Goal: Book appointment/travel/reservation

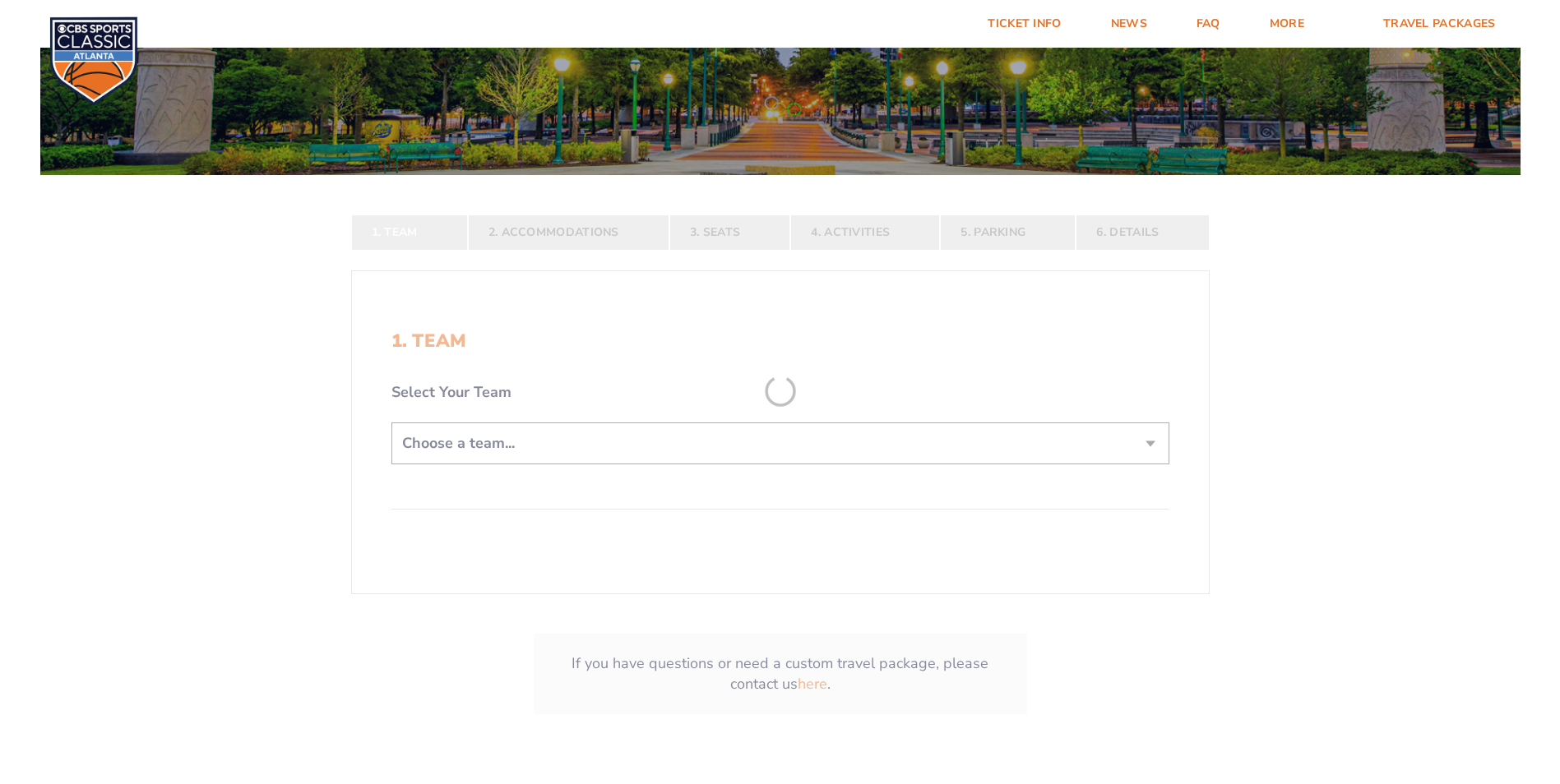
scroll to position [246, 0]
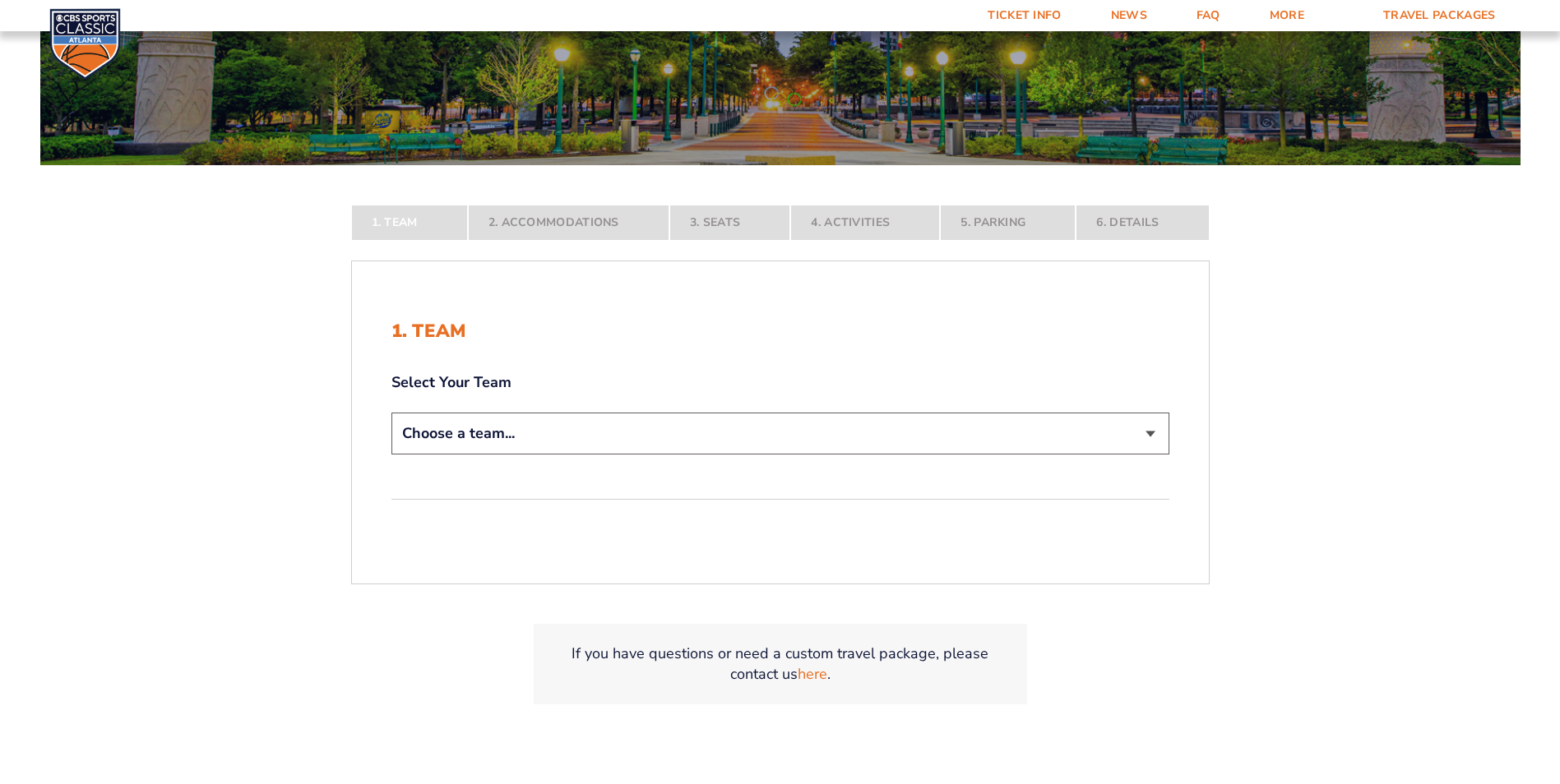
click at [1151, 437] on select "Choose a team... [US_STATE] Wildcats [US_STATE] State Buckeyes [US_STATE] Tar H…" at bounding box center [780, 434] width 778 height 42
select select "20108"
click at [392, 454] on select "Choose a team... [US_STATE] Wildcats [US_STATE] State Buckeyes [US_STATE] Tar H…" at bounding box center [780, 434] width 778 height 42
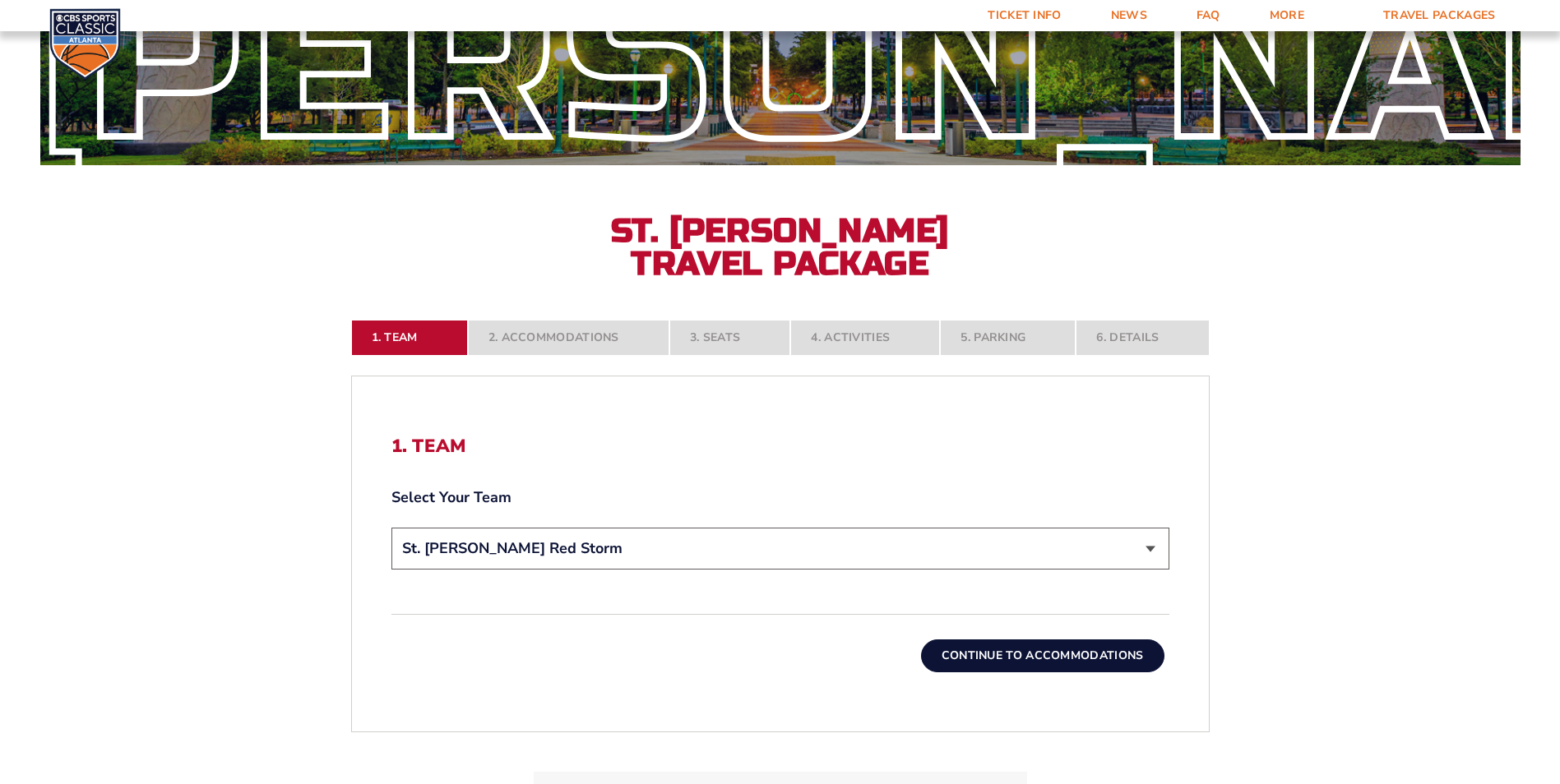
click at [1037, 658] on button "Continue To Accommodations" at bounding box center [1043, 656] width 244 height 33
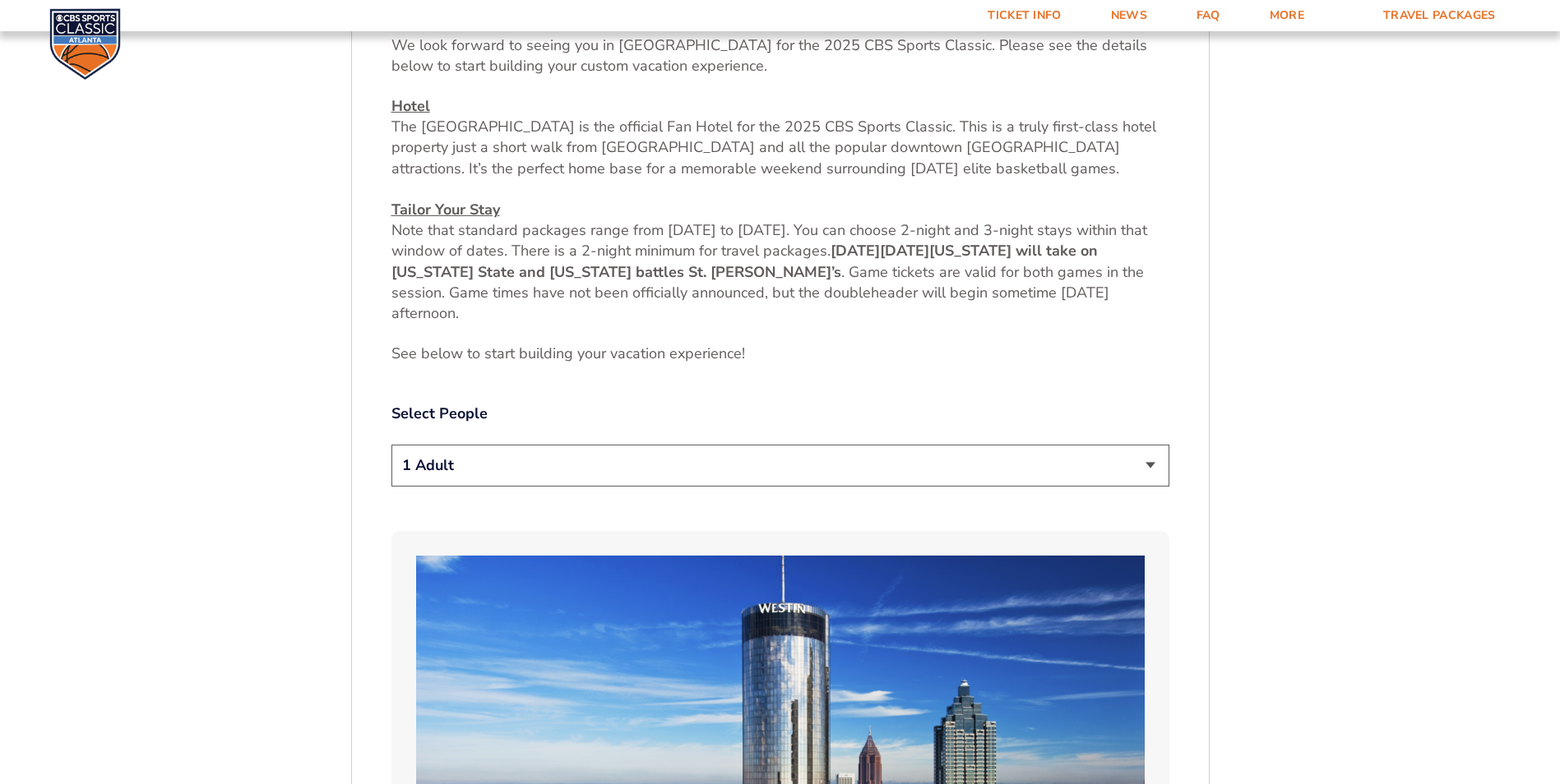
scroll to position [700, 0]
click at [1149, 464] on select "1 Adult 2 Adults 3 Adults 4 Adults 2 Adults + 1 Child 2 Adults + 2 Children 2 A…" at bounding box center [780, 465] width 778 height 42
select select "2 Adults"
click at [392, 444] on select "1 Adult 2 Adults 3 Adults 4 Adults 2 Adults + 1 Child 2 Adults + 2 Children 2 A…" at bounding box center [780, 465] width 778 height 42
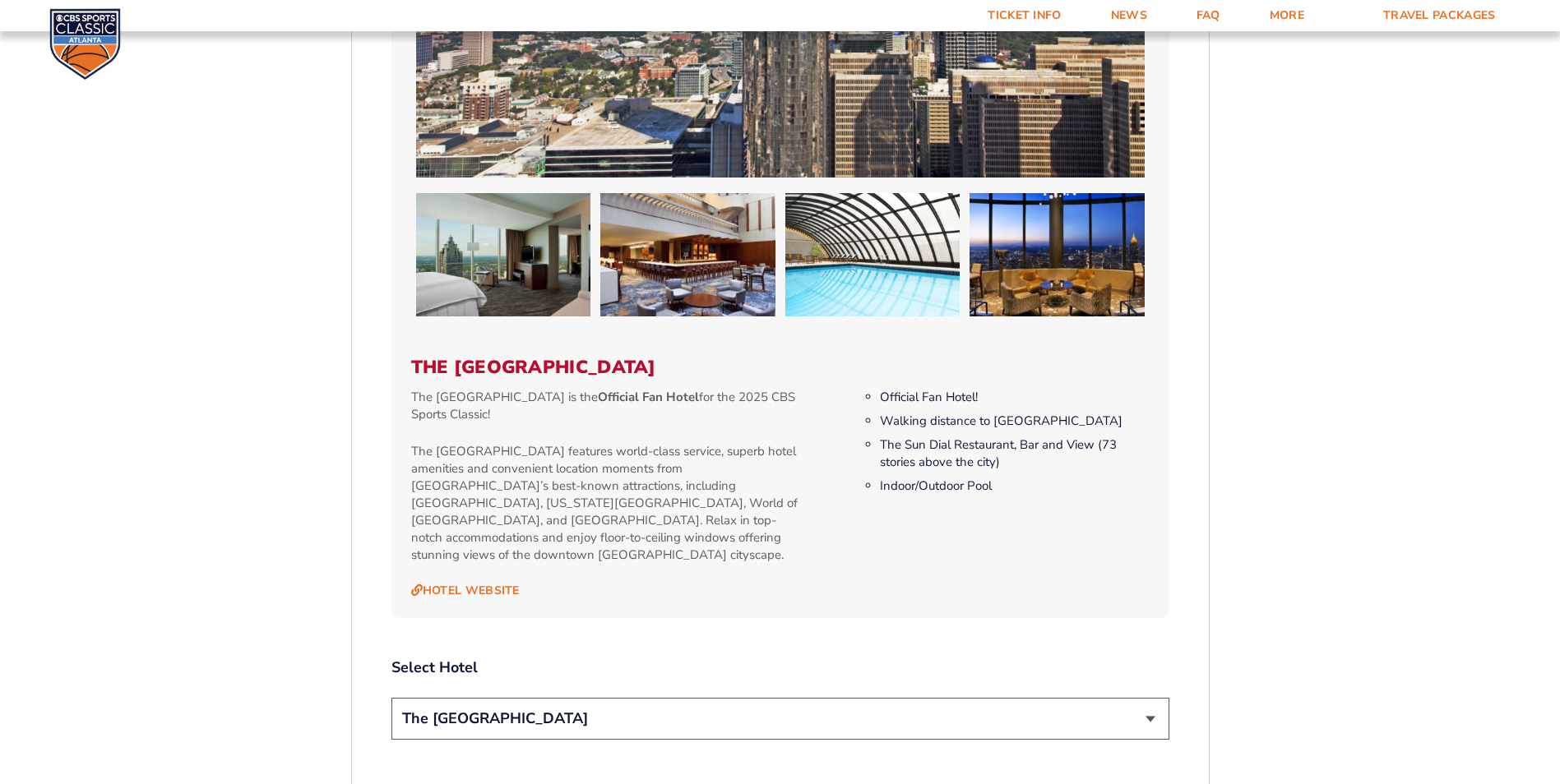
scroll to position [1686, 0]
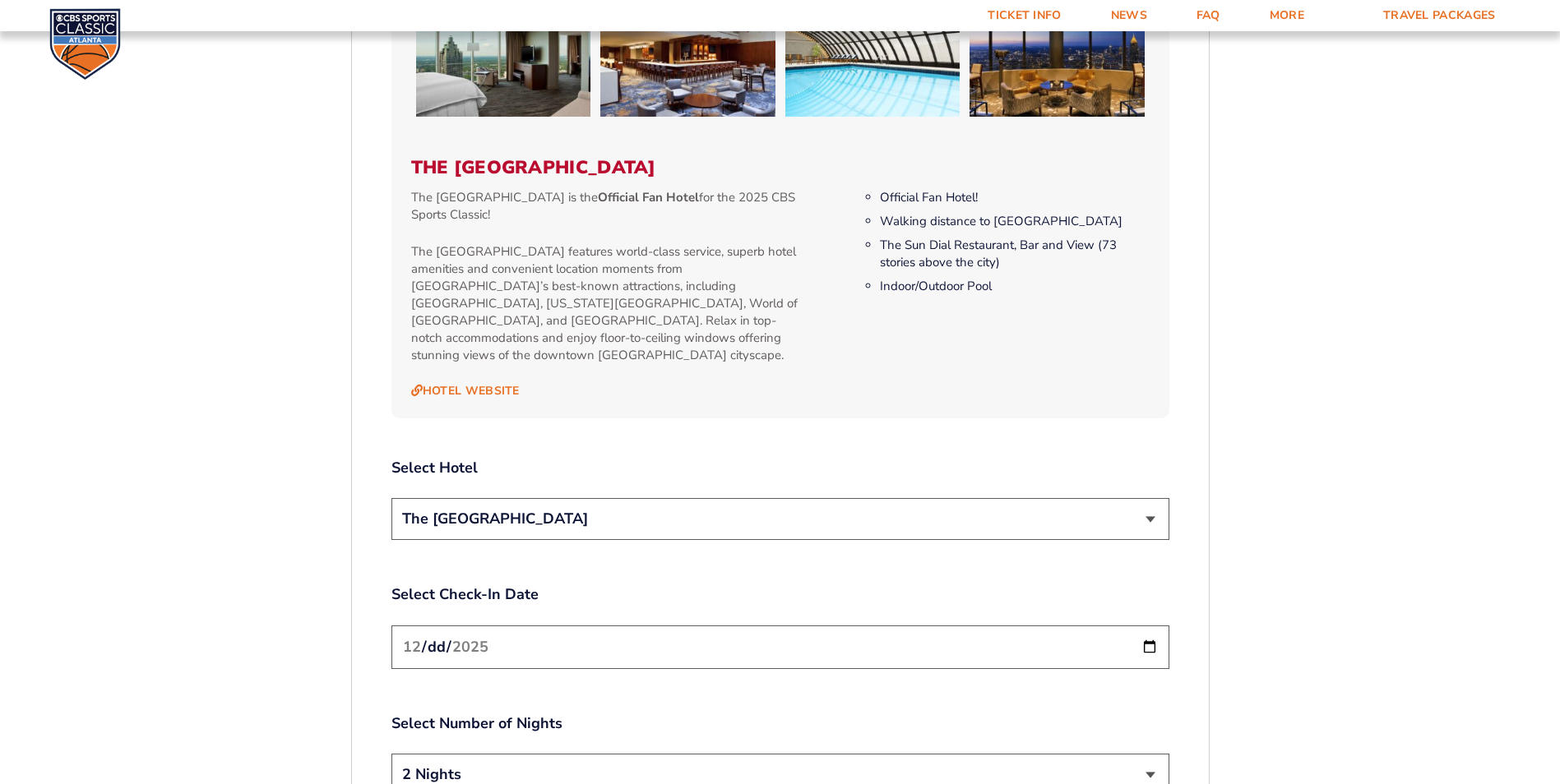
click at [1147, 500] on select "The [GEOGRAPHIC_DATA]" at bounding box center [780, 519] width 778 height 42
click at [392, 498] on select "The [GEOGRAPHIC_DATA]" at bounding box center [780, 519] width 778 height 42
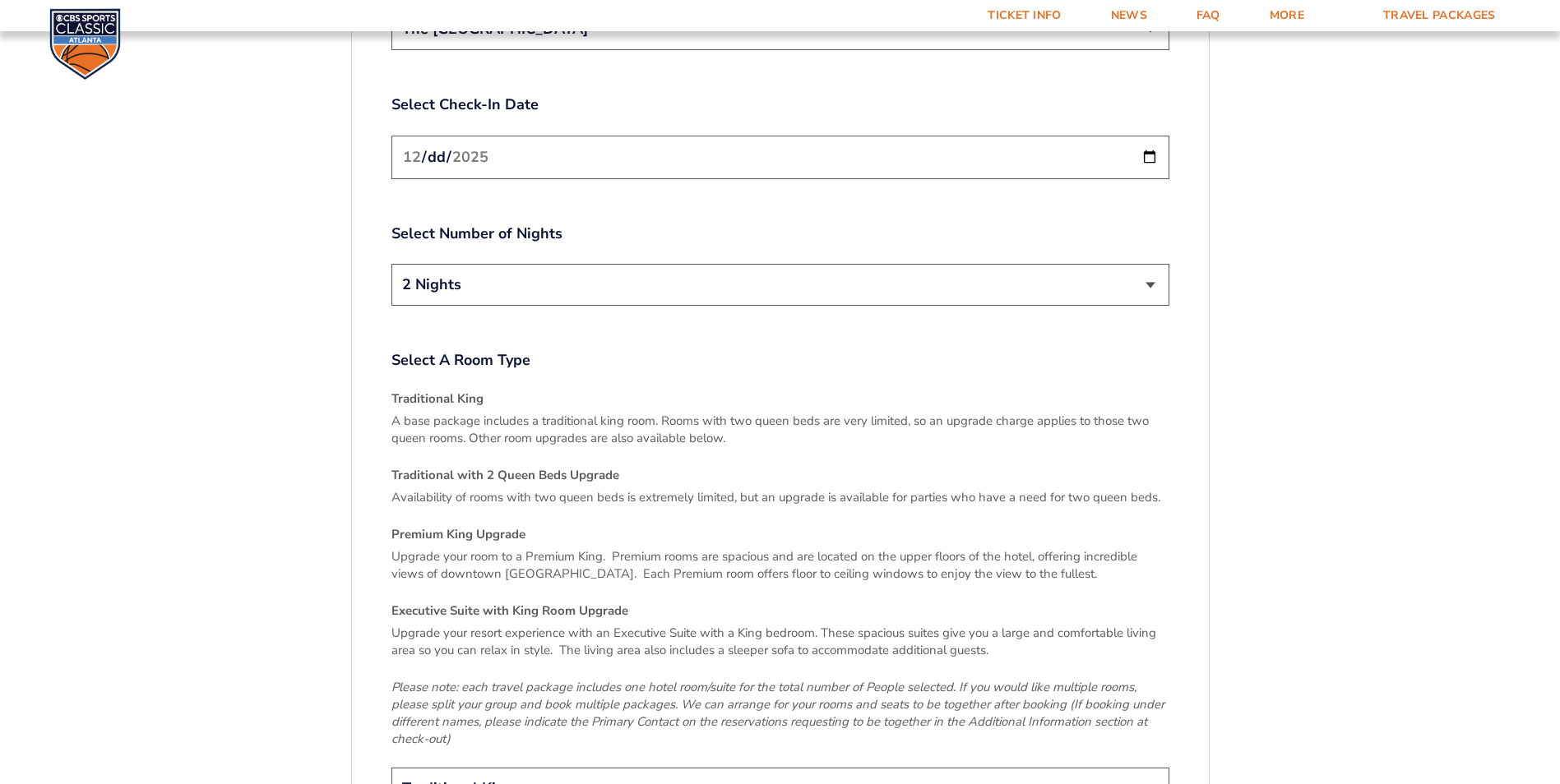
scroll to position [2344, 0]
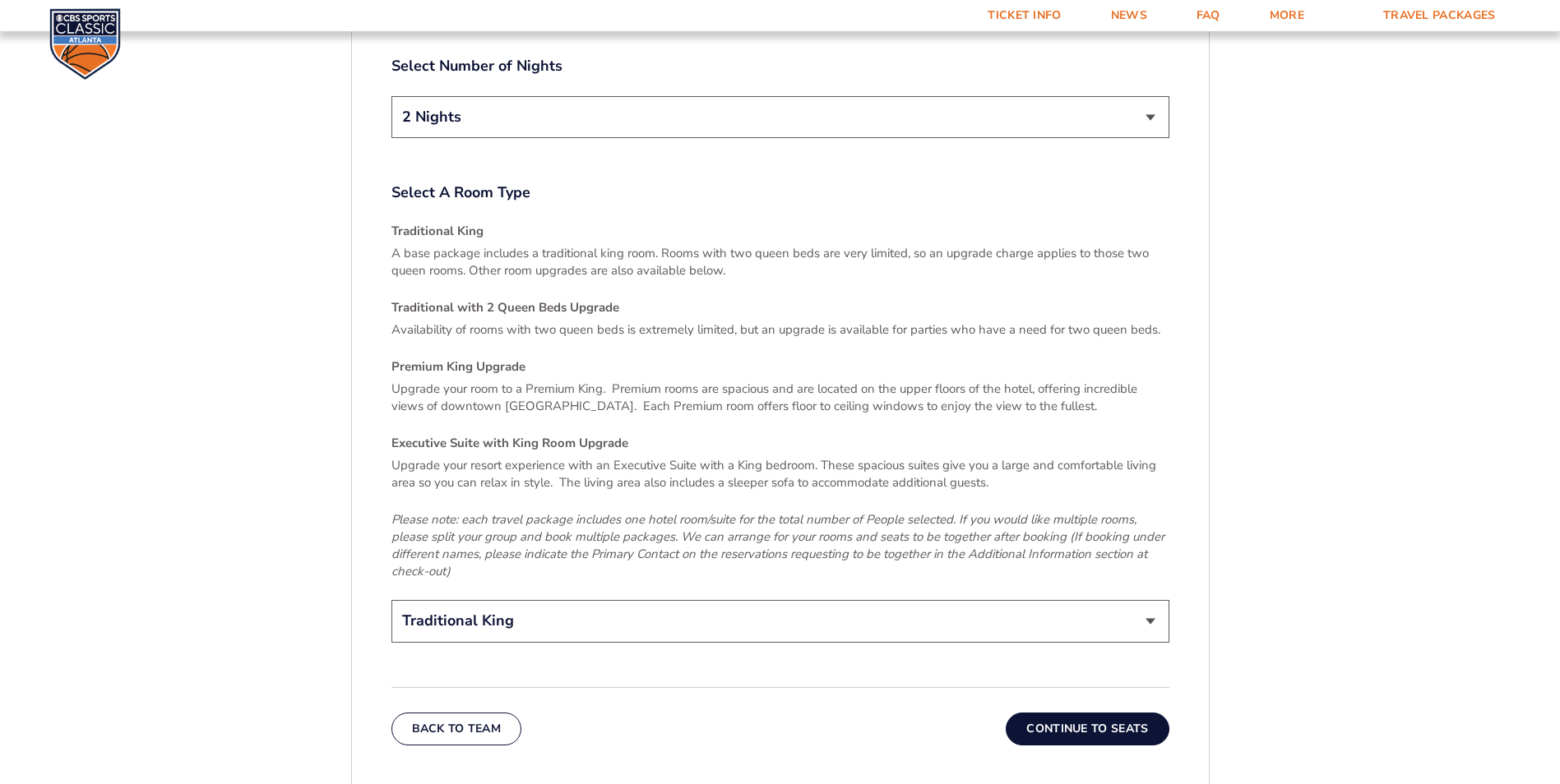
click at [1075, 713] on button "Continue To Seats" at bounding box center [1087, 729] width 163 height 33
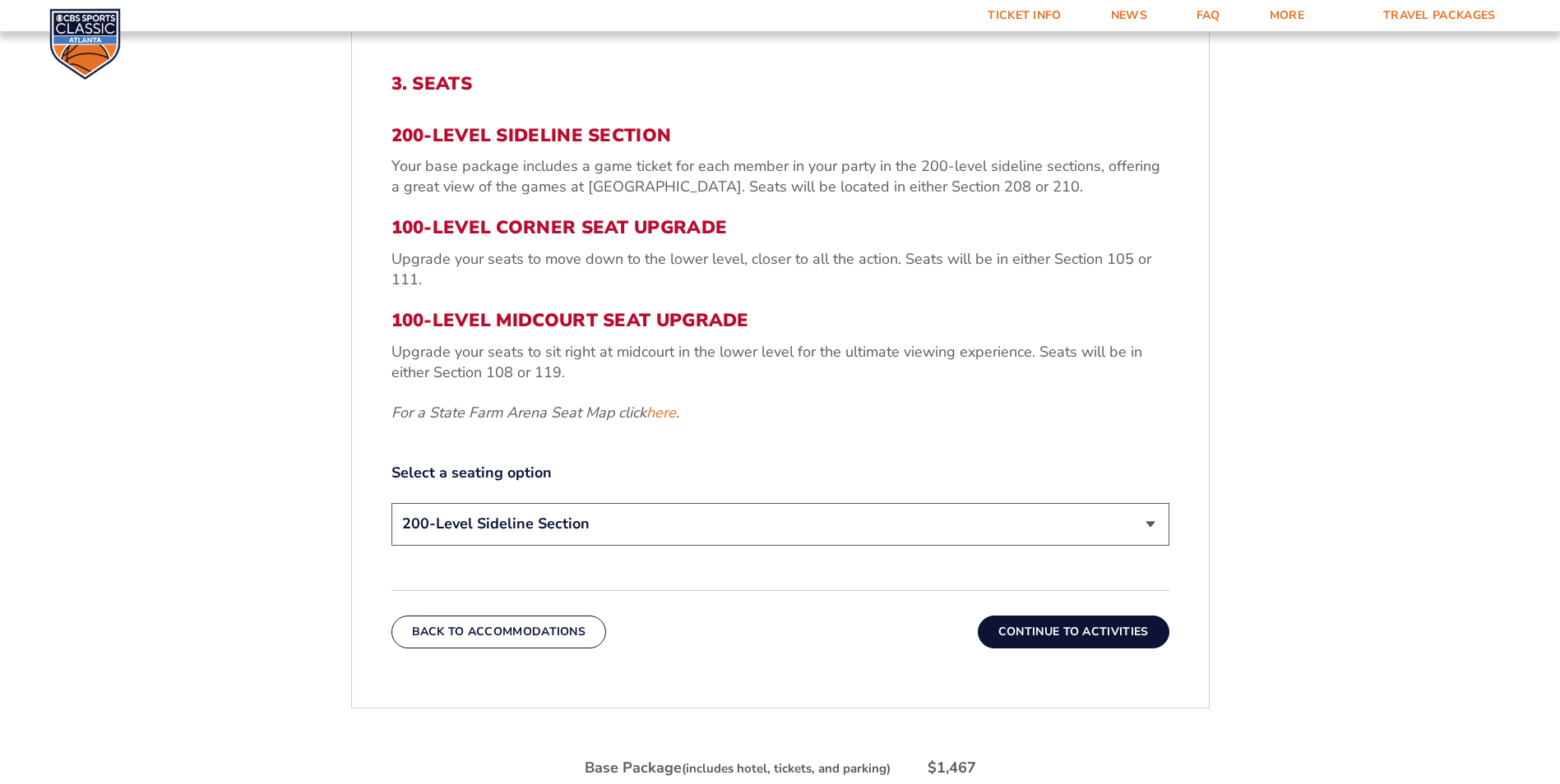
scroll to position [700, 0]
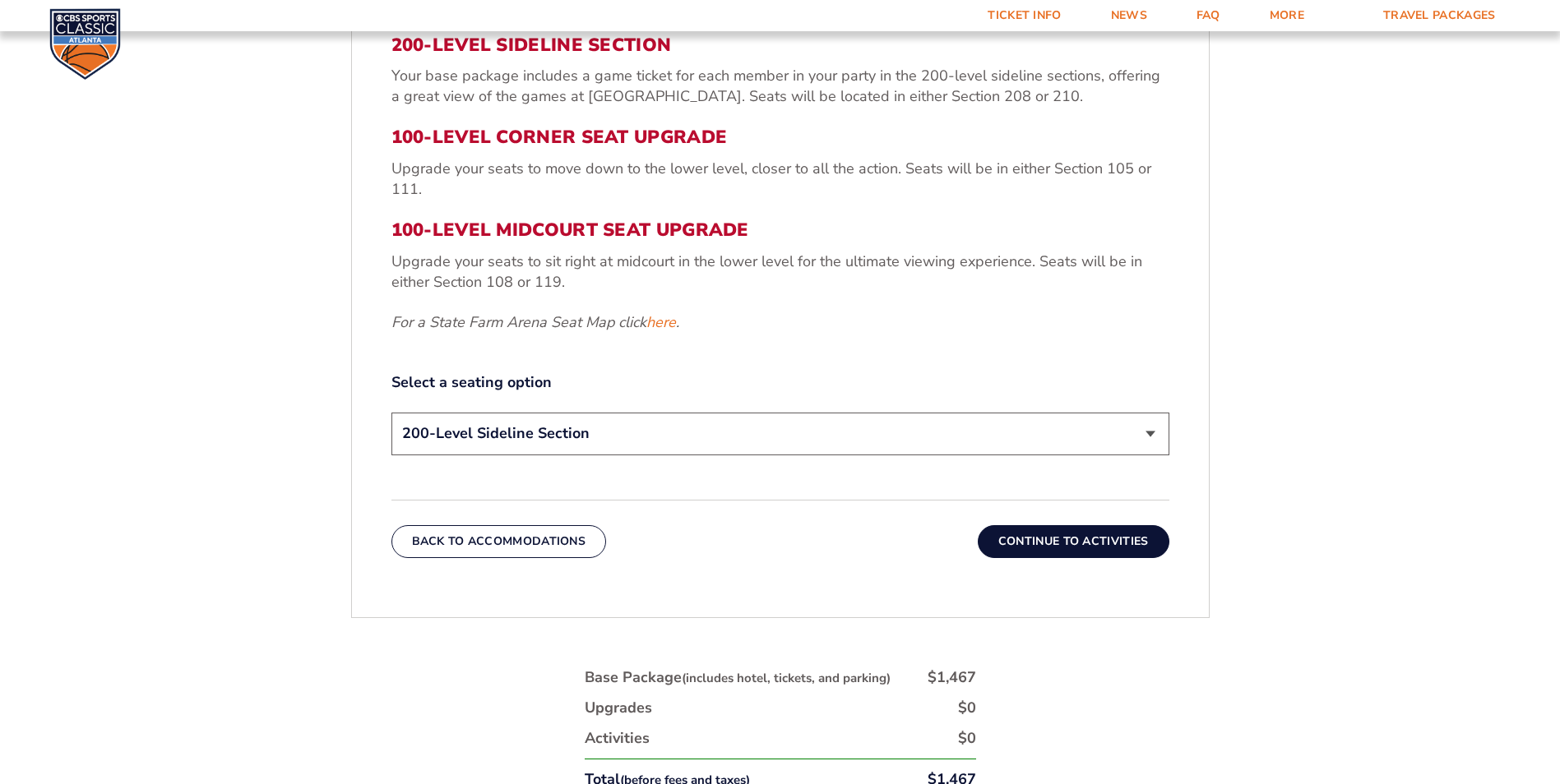
click at [1146, 433] on select "200-Level Sideline Section 100-Level Corner Seat Upgrade (+$120 per person) 100…" at bounding box center [780, 434] width 778 height 42
select select "100-Level Corner Seat Upgrade"
click at [392, 413] on select "200-Level Sideline Section 100-Level Corner Seat Upgrade (+$120 per person) 100…" at bounding box center [780, 434] width 778 height 42
click at [1033, 547] on button "Continue To Activities" at bounding box center [1073, 541] width 191 height 33
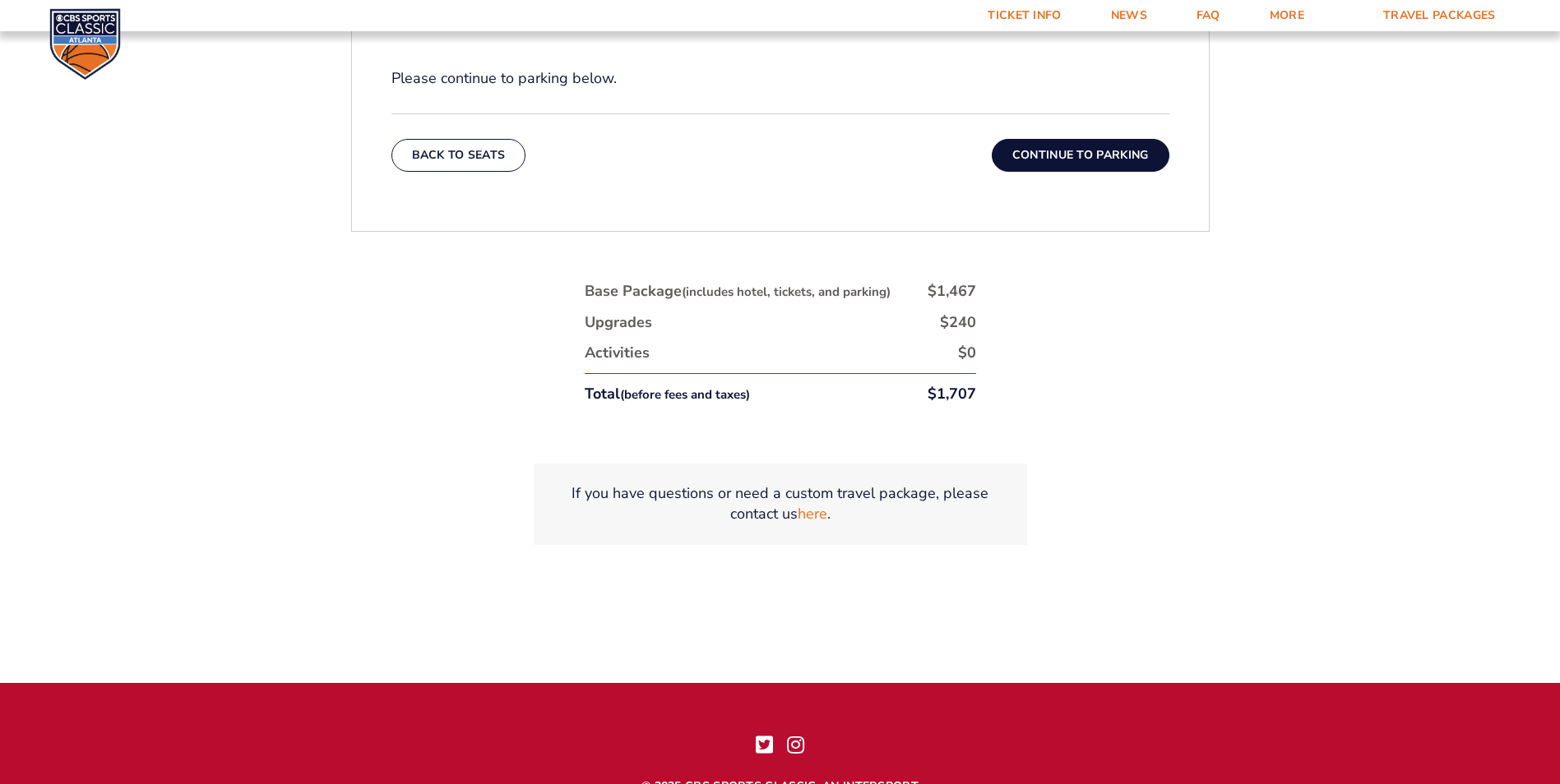
scroll to position [946, 0]
